Goal: Information Seeking & Learning: Learn about a topic

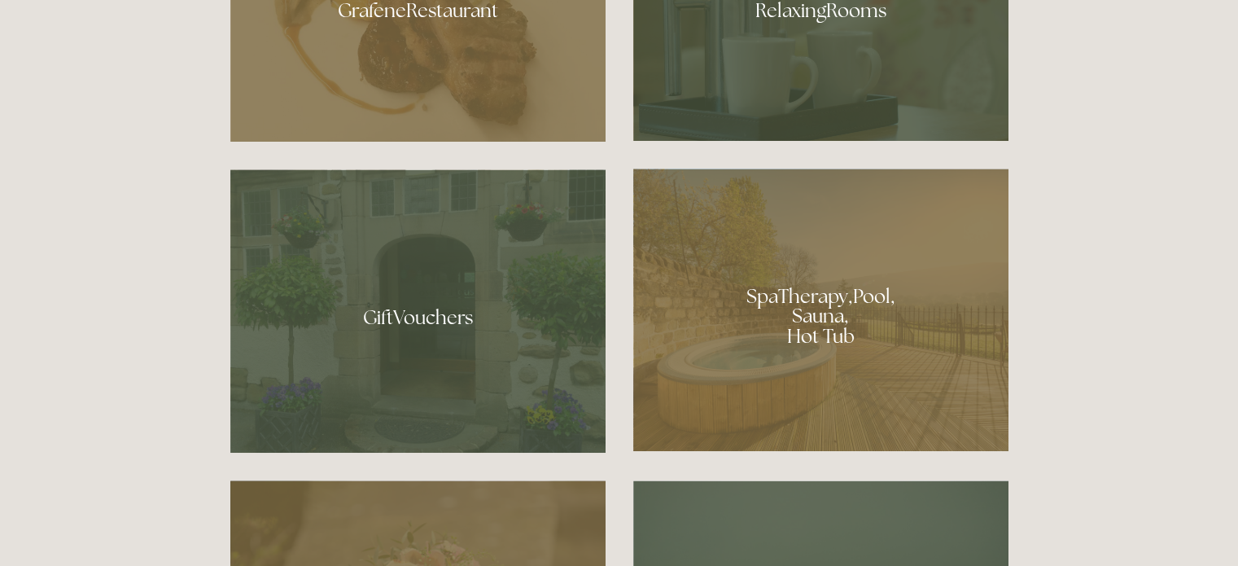
scroll to position [1109, 0]
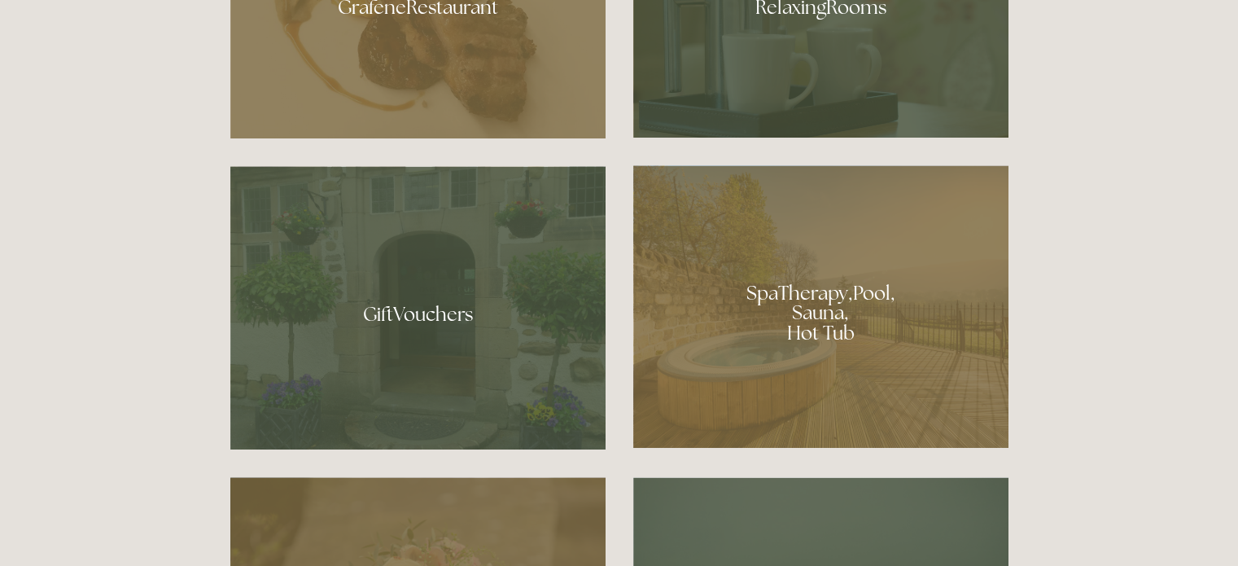
click at [874, 77] on div at bounding box center [820, 1] width 375 height 274
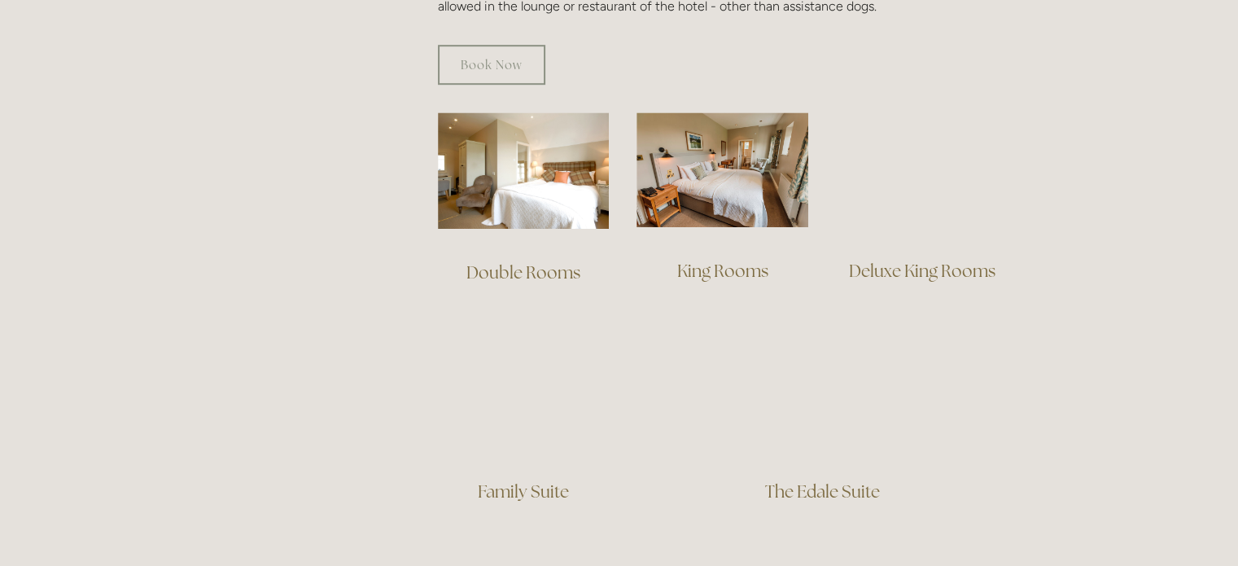
scroll to position [1084, 0]
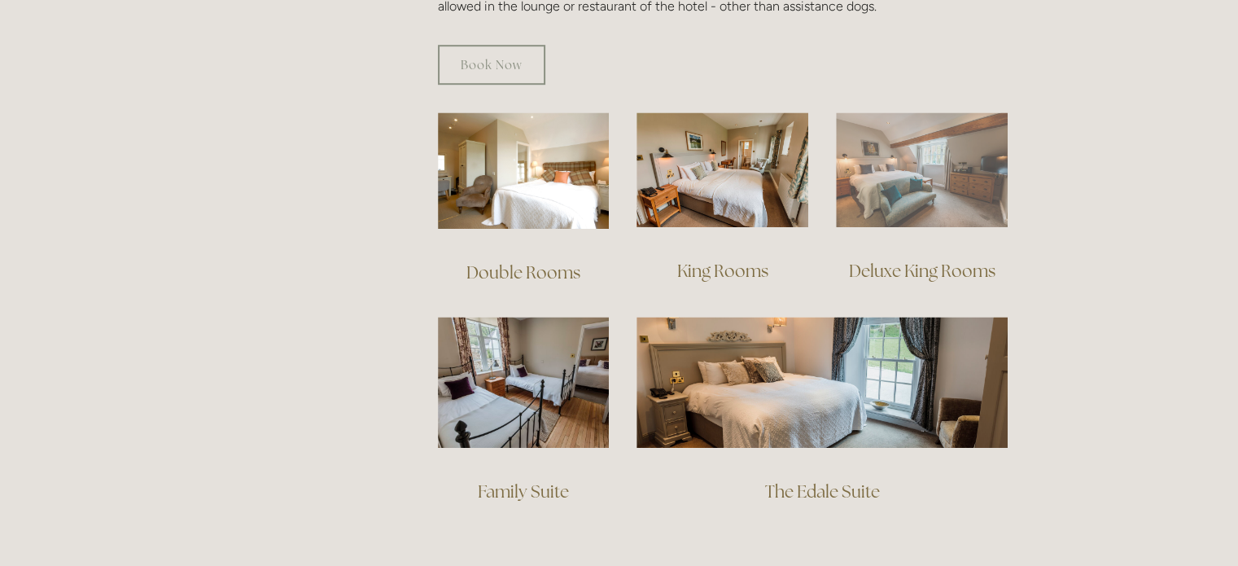
click at [847, 169] on img at bounding box center [922, 169] width 172 height 115
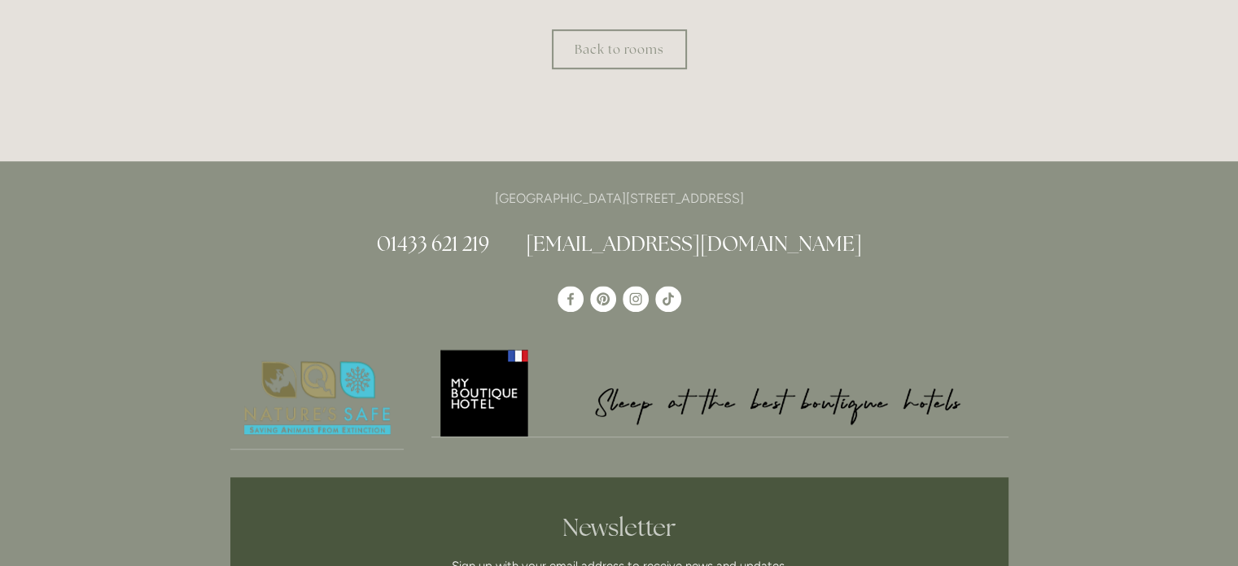
scroll to position [933, 0]
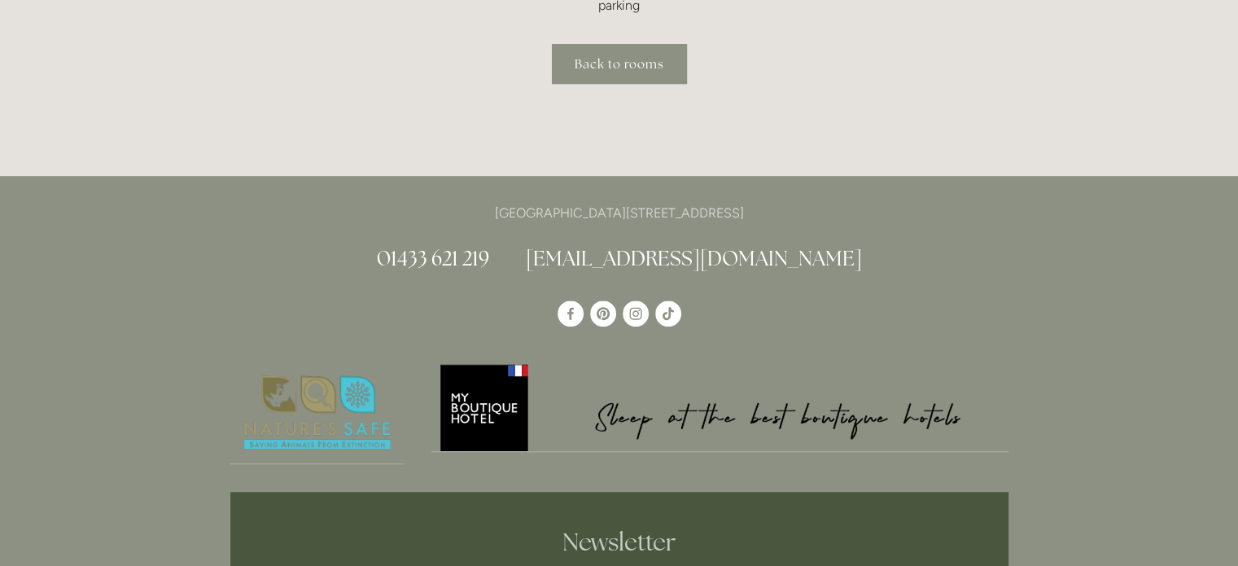
click at [624, 72] on link "Back to rooms" at bounding box center [619, 64] width 135 height 40
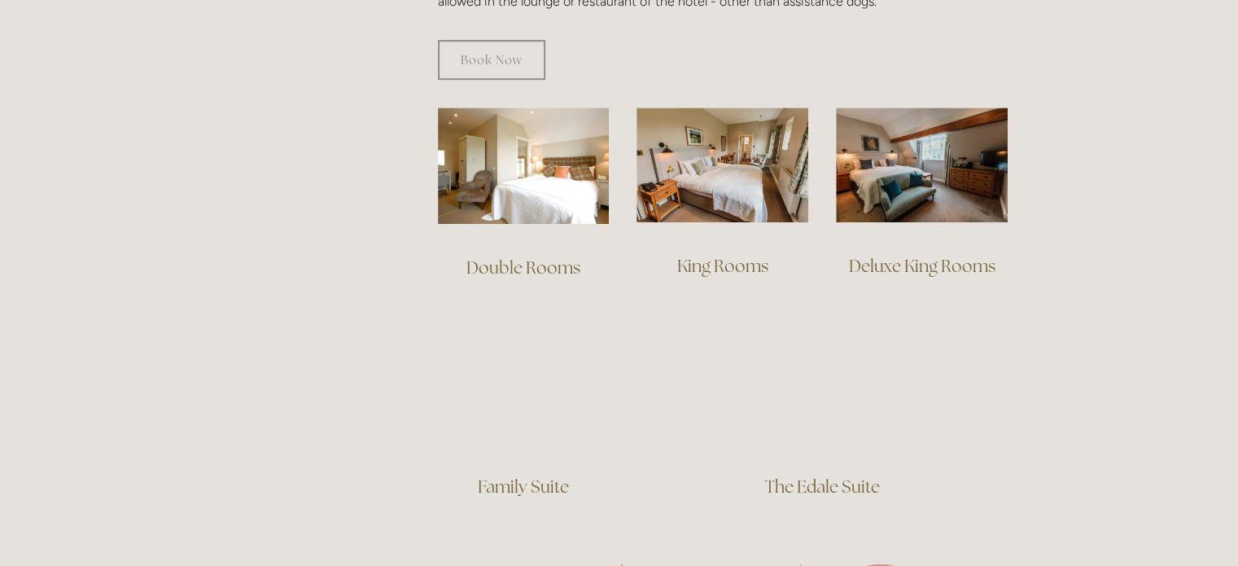
scroll to position [1091, 0]
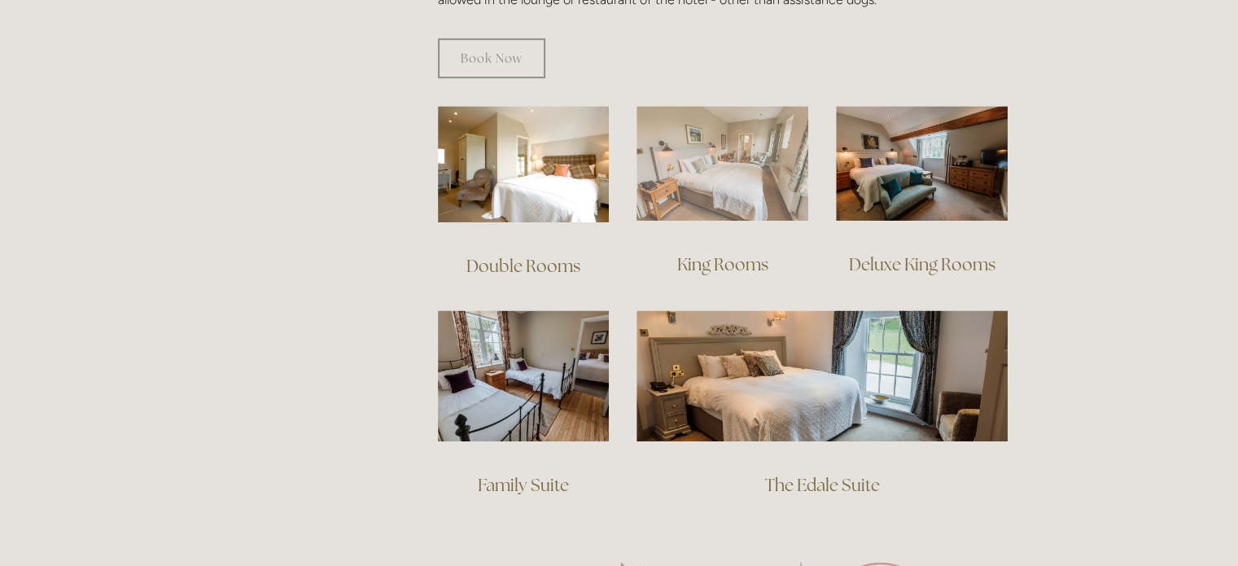
click at [767, 175] on img at bounding box center [723, 163] width 172 height 115
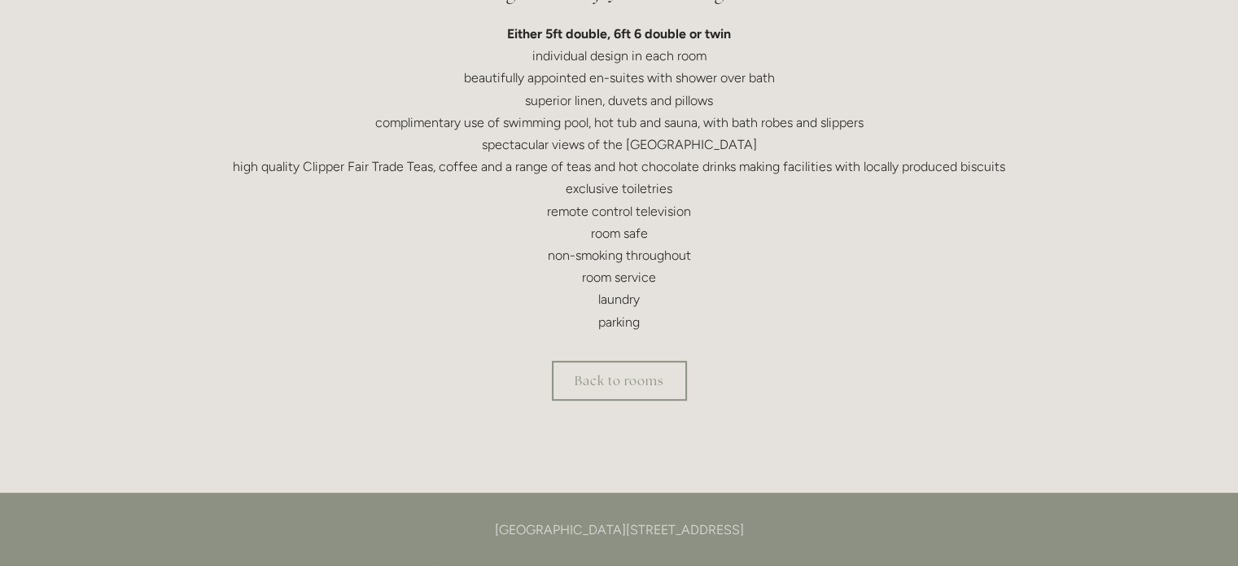
scroll to position [554, 0]
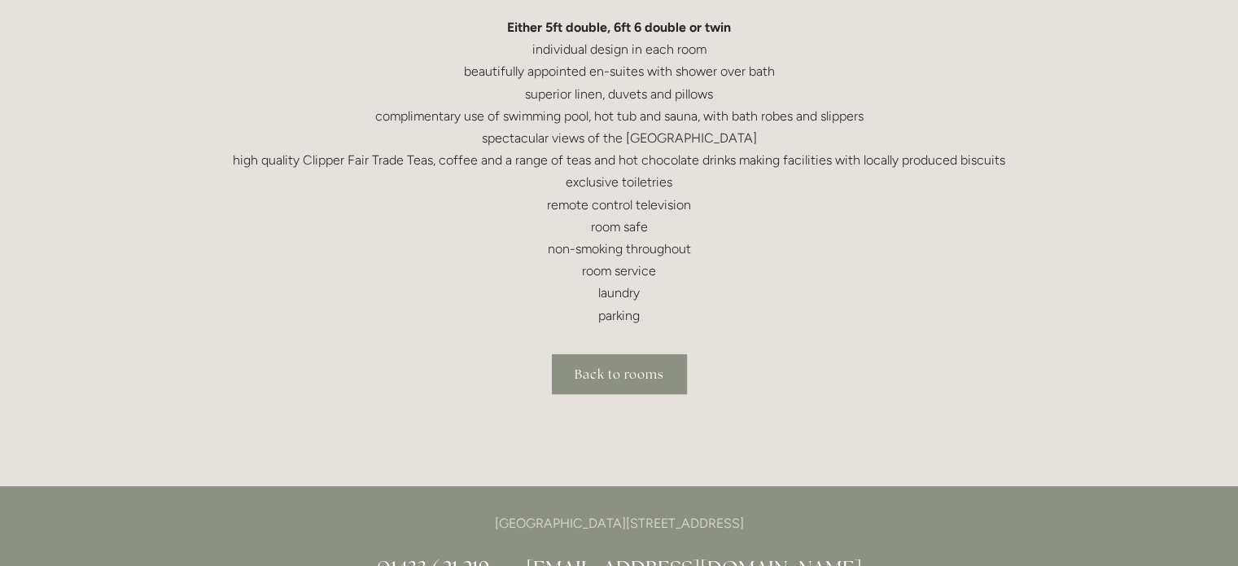
click at [624, 366] on link "Back to rooms" at bounding box center [619, 374] width 135 height 40
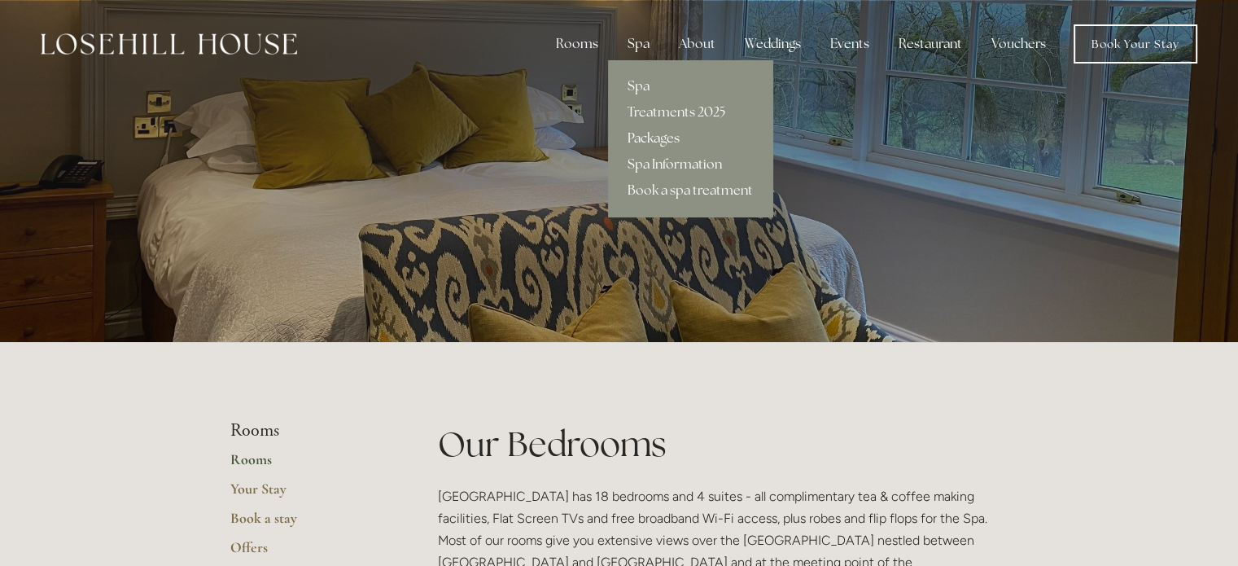
click at [665, 133] on link "Packages" at bounding box center [690, 138] width 164 height 26
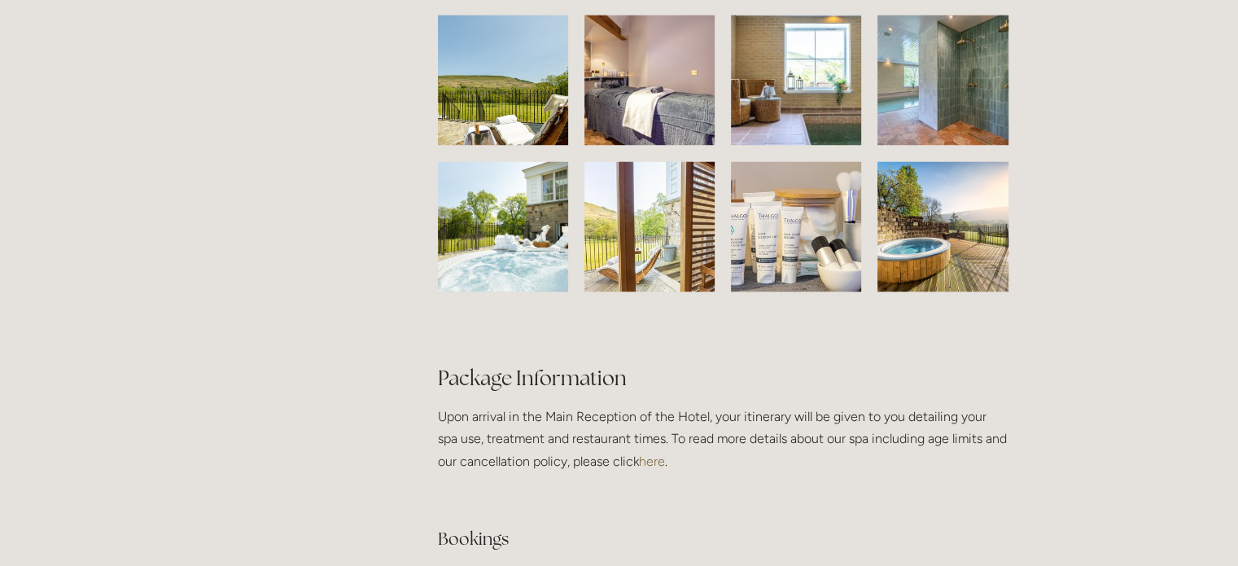
scroll to position [2657, 0]
